Goal: Task Accomplishment & Management: Complete application form

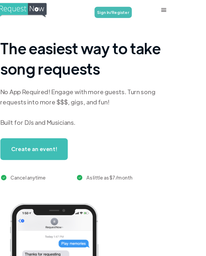
click at [110, 8] on link "Sign In/Register" at bounding box center [124, 9] width 29 height 9
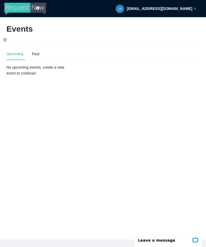
click at [6, 40] on span at bounding box center [5, 39] width 10 height 11
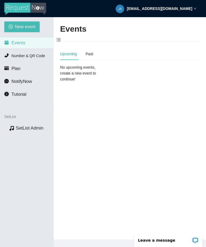
click at [26, 25] on span "New event" at bounding box center [25, 26] width 20 height 7
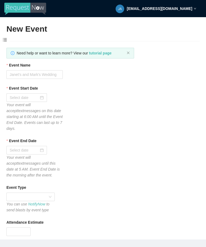
type textarea "Thanks for your participation! Hope to see you again soon!! Virtual tips 😊 http…"
click at [50, 78] on input "Event Name" at bounding box center [34, 74] width 56 height 9
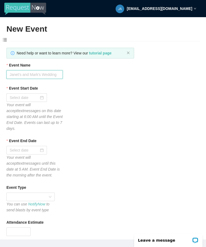
click at [47, 75] on input "Event Name" at bounding box center [34, 74] width 56 height 9
type input "Margaritaville"
click at [38, 88] on b "Event Start Date" at bounding box center [23, 88] width 29 height 6
click at [39, 95] on input "Event Start Date" at bounding box center [24, 98] width 29 height 6
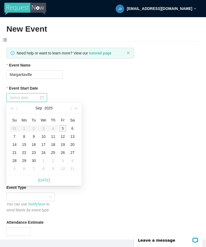
type input "09/05/2025"
click at [64, 126] on div "5" at bounding box center [62, 128] width 6 height 6
type input "09/06/2025"
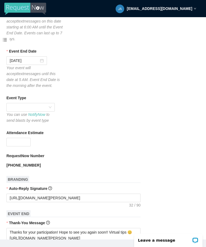
scroll to position [91, 0]
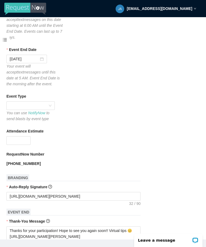
click at [51, 106] on div at bounding box center [30, 105] width 48 height 9
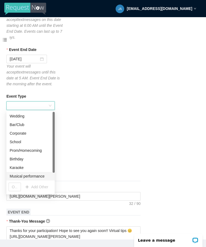
click at [38, 175] on div "Musical performance" at bounding box center [31, 176] width 42 height 6
type textarea "Thanks for your participation! Hope to see you again soon!! Virtual tips 😊 http…"
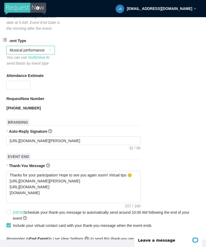
scroll to position [147, 0]
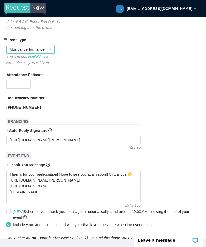
click at [21, 83] on input "Attendance Estimate" at bounding box center [19, 84] width 24 height 8
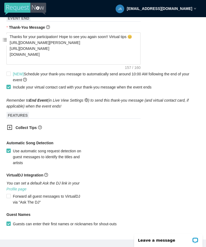
scroll to position [285, 0]
type input "100"
click at [139, 145] on div "Automatic Song Detection" at bounding box center [102, 144] width 193 height 8
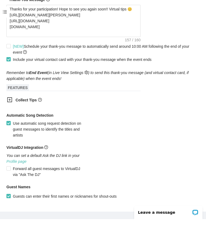
scroll to position [17, 0]
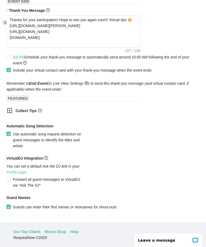
click at [28, 229] on span "Create event" at bounding box center [21, 227] width 21 height 6
type textarea "Thanks for your participation! Hope to see you again soon!! Virtual tips 😊 http…"
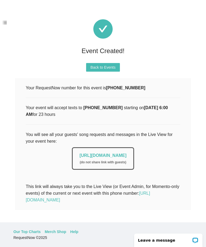
click at [124, 157] on link "https://app.requestnow.io/live/rbpdlwr" at bounding box center [102, 155] width 47 height 5
